Goal: Communication & Community: Answer question/provide support

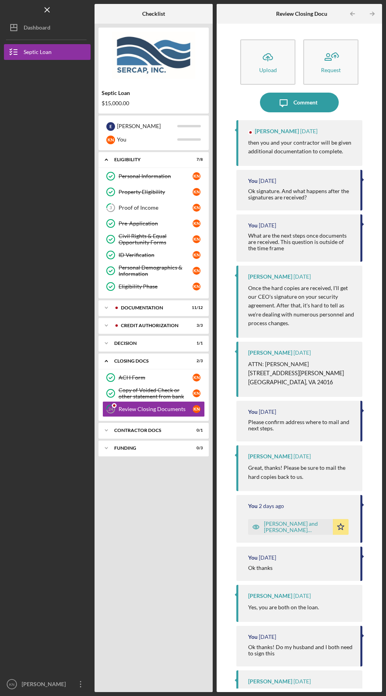
scroll to position [28, 0]
click at [297, 93] on div "Comment" at bounding box center [305, 103] width 24 height 20
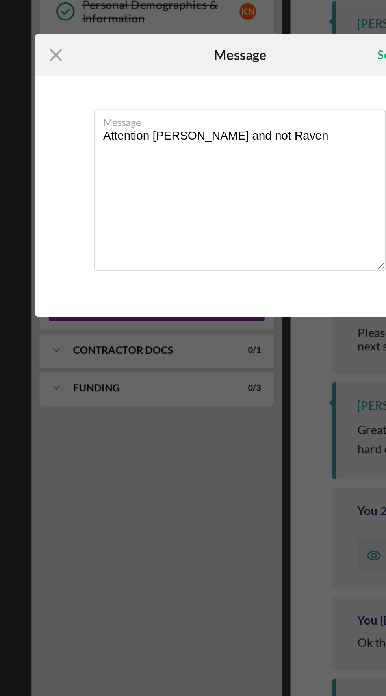
type textarea "Attention [PERSON_NAME] and not Raven"
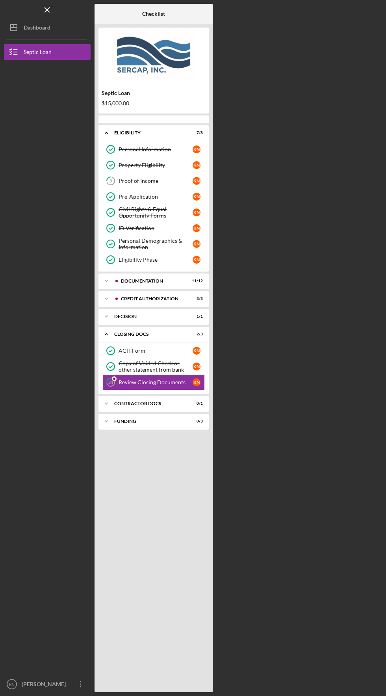
scroll to position [28, 0]
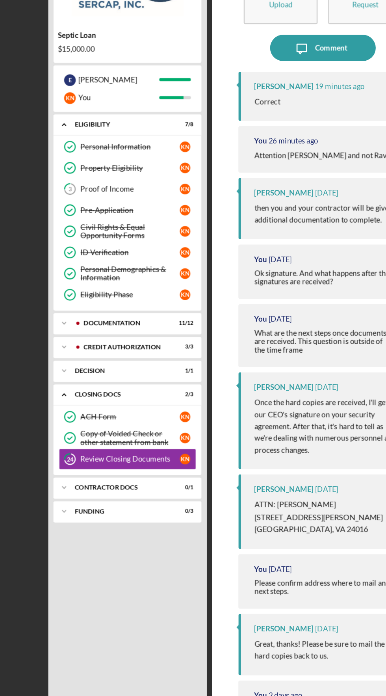
scroll to position [2, 0]
